Goal: Check status: Check status

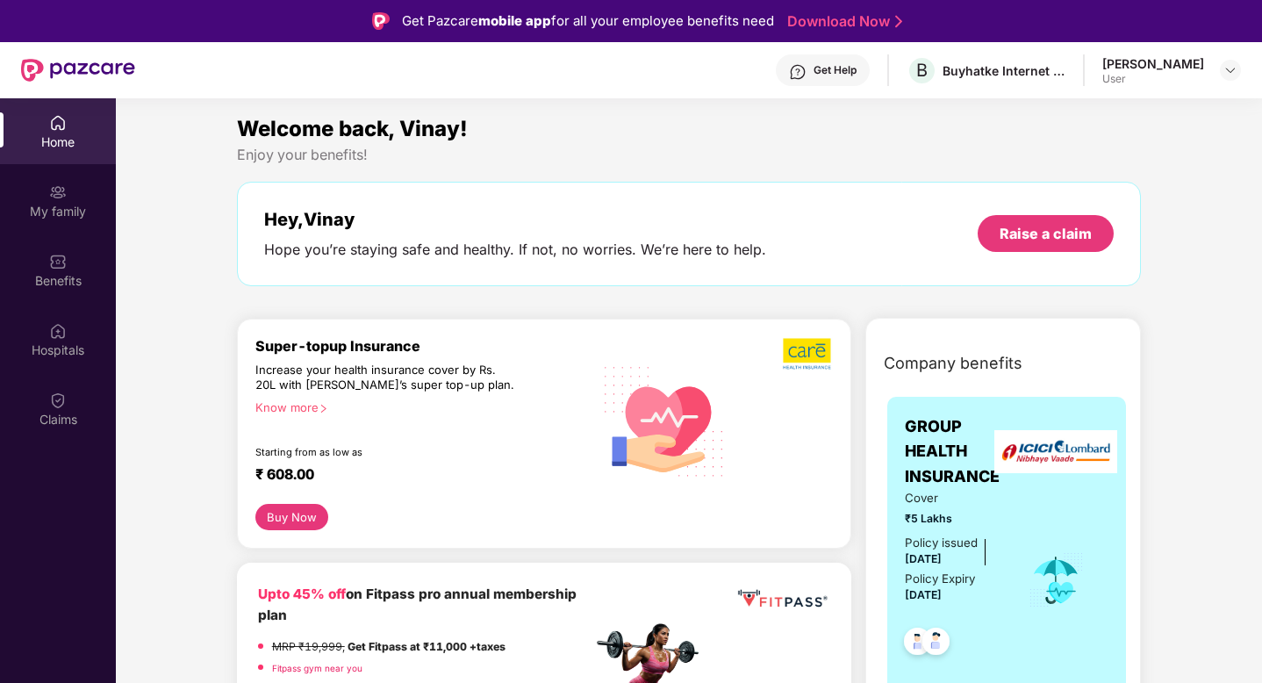
click at [1176, 64] on div "[PERSON_NAME]" at bounding box center [1154, 63] width 102 height 17
click at [68, 220] on div "My family" at bounding box center [58, 201] width 116 height 66
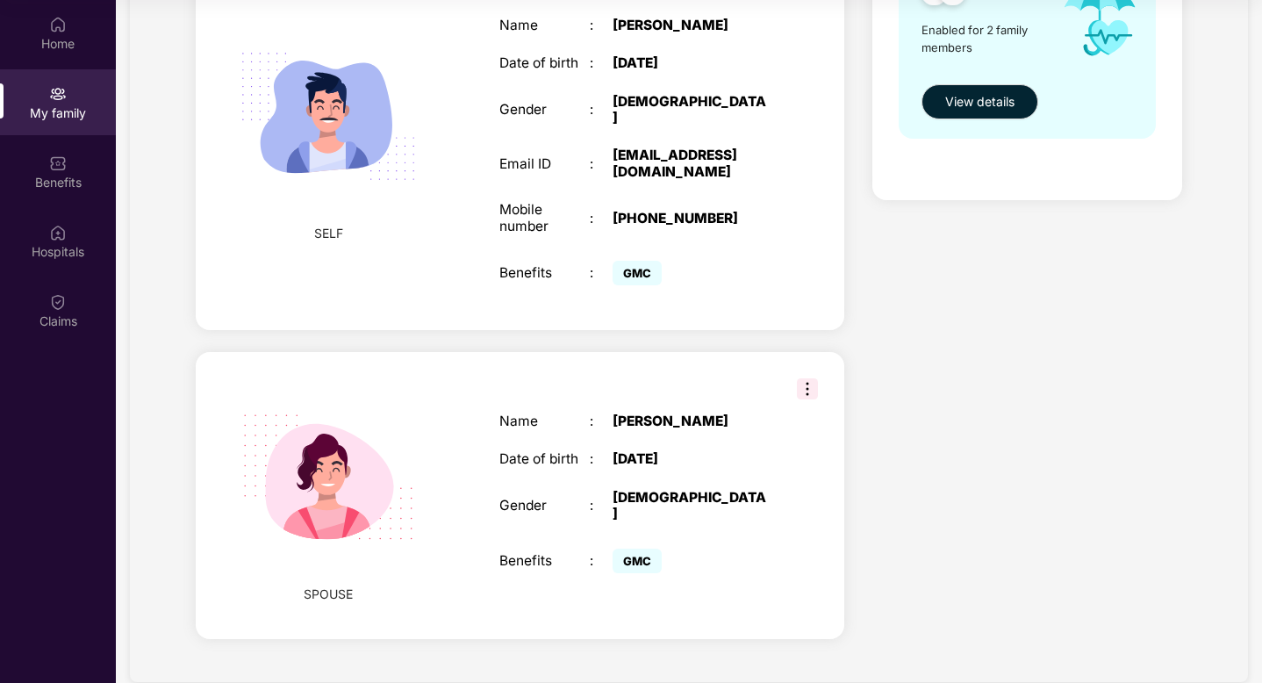
scroll to position [299, 0]
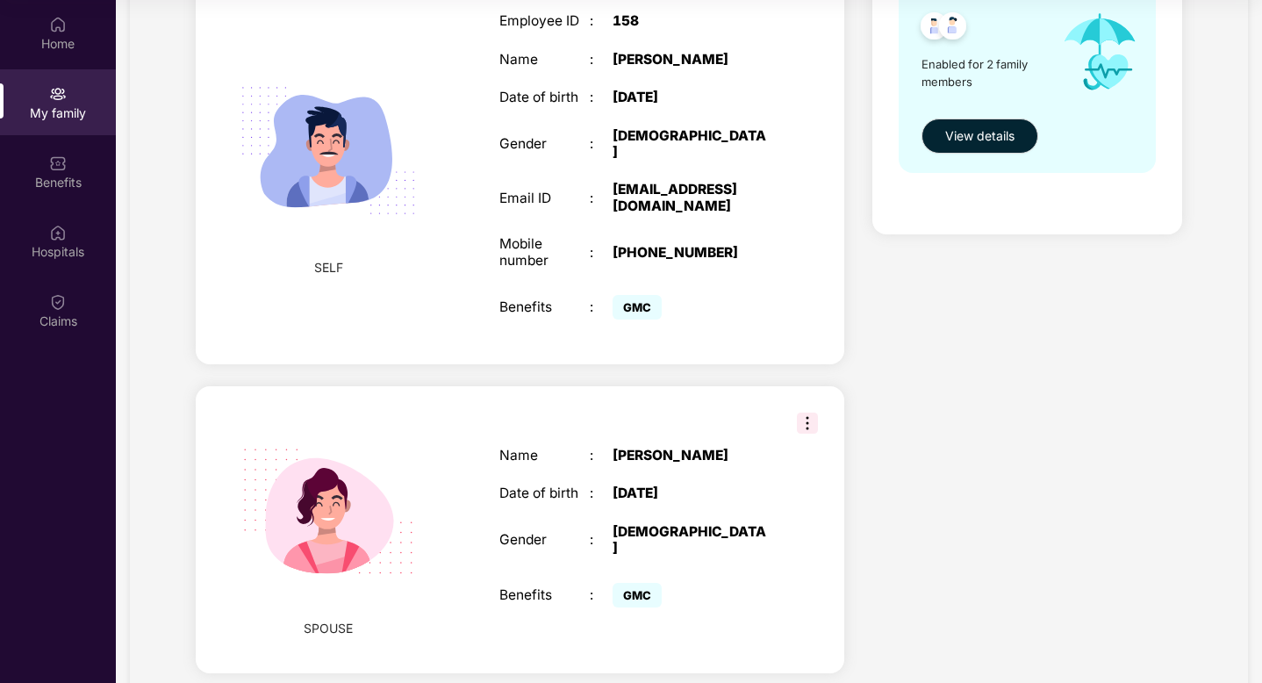
click at [580, 447] on div "Name : [PERSON_NAME] Date of birth : [DEMOGRAPHIC_DATA] Gender : [DEMOGRAPHIC_D…" at bounding box center [635, 530] width 306 height 208
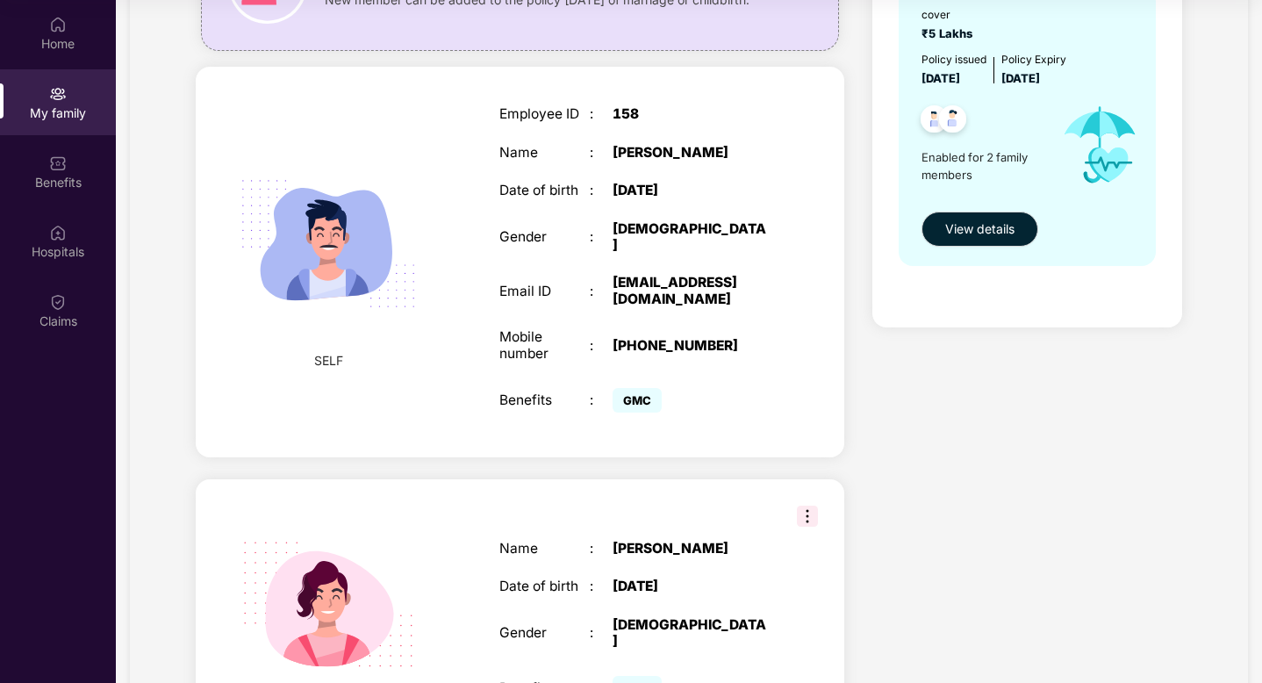
scroll to position [0, 0]
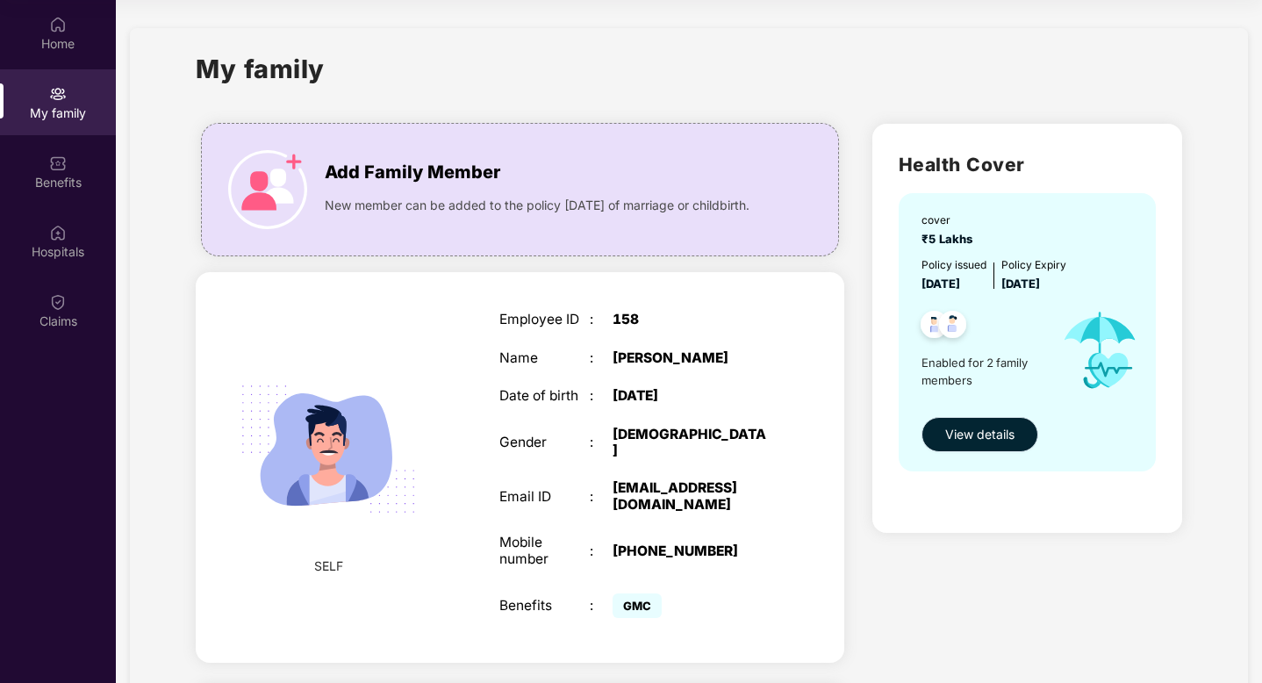
click at [989, 418] on button "View details" at bounding box center [980, 434] width 117 height 35
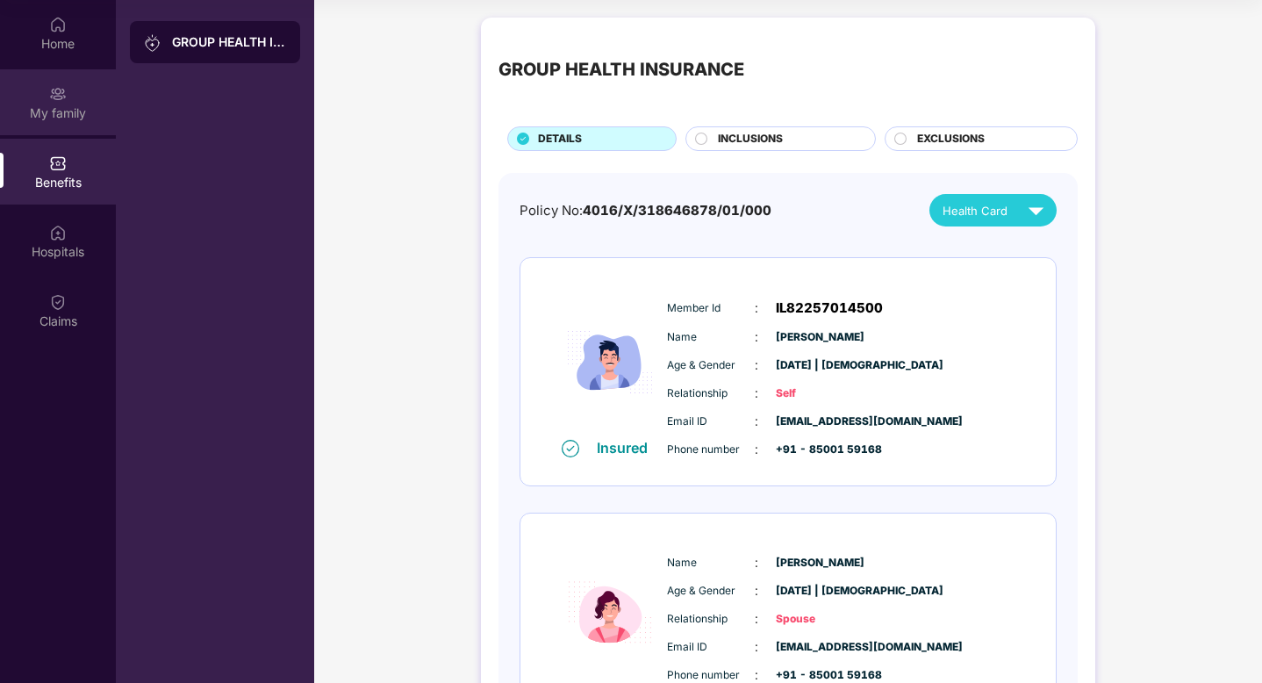
click at [45, 103] on div "My family" at bounding box center [58, 102] width 116 height 66
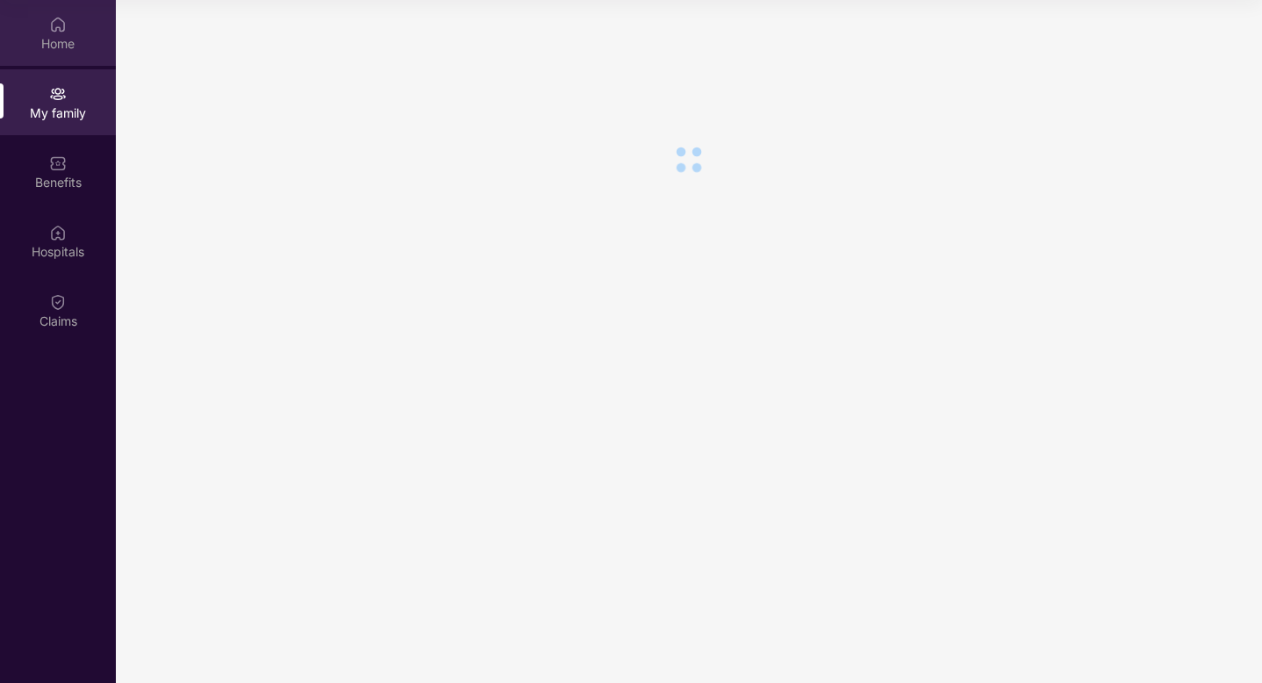
click at [68, 29] on div "Home" at bounding box center [58, 33] width 116 height 66
